Goal: Task Accomplishment & Management: Manage account settings

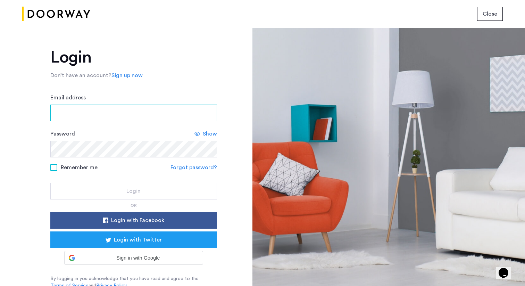
click at [156, 118] on input "Email address" at bounding box center [133, 113] width 167 height 17
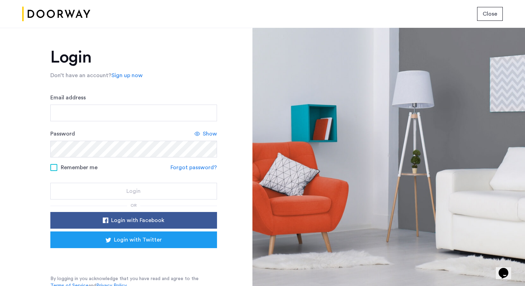
click at [488, 18] on button "Close" at bounding box center [490, 14] width 26 height 14
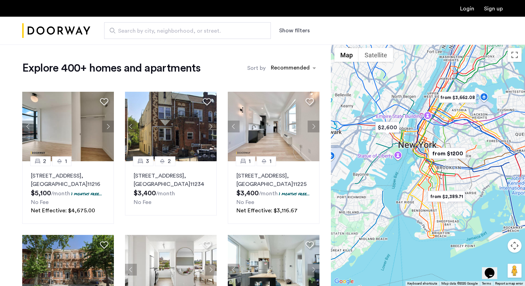
click at [470, 9] on link "Login" at bounding box center [467, 9] width 14 height 6
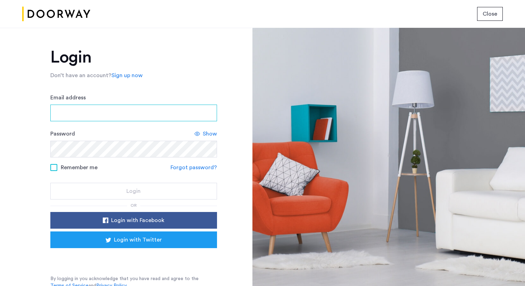
click at [172, 116] on input "Email address" at bounding box center [133, 113] width 167 height 17
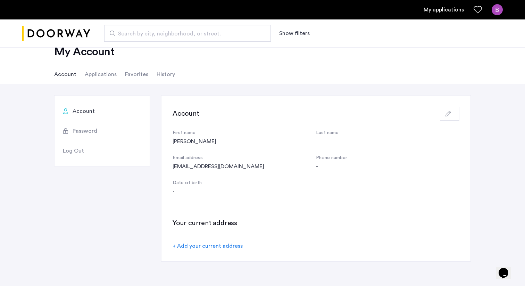
scroll to position [20, 0]
click at [437, 11] on link "My applications" at bounding box center [444, 10] width 40 height 8
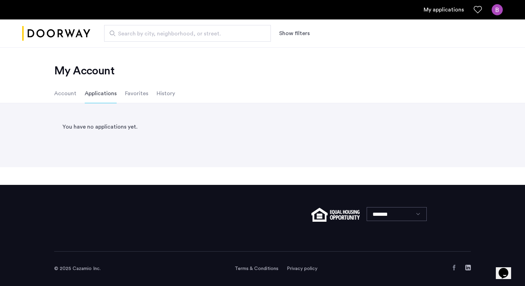
click at [501, 12] on img at bounding box center [497, 9] width 11 height 11
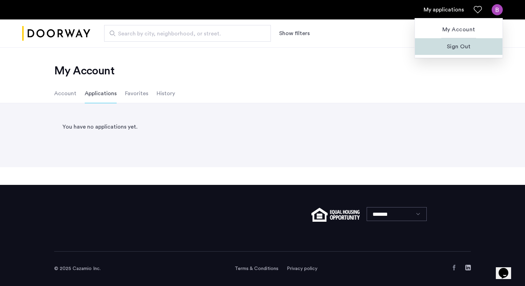
click at [466, 47] on span "Sign Out" at bounding box center [459, 46] width 76 height 8
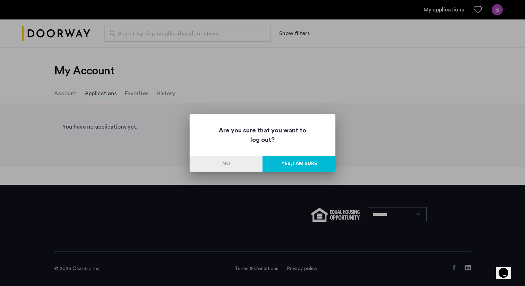
click at [325, 160] on button "Yes, I am sure" at bounding box center [299, 164] width 73 height 16
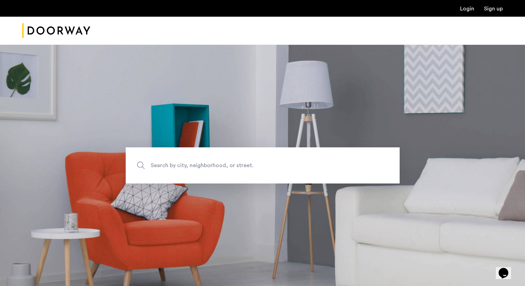
click at [468, 11] on link "Login" at bounding box center [467, 9] width 14 height 6
